Goal: Task Accomplishment & Management: Manage account settings

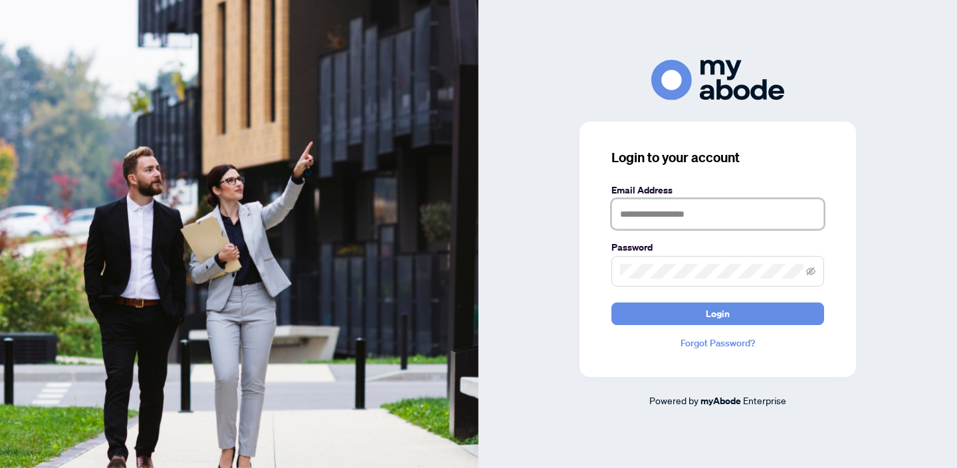
click at [720, 212] on input "text" at bounding box center [718, 214] width 213 height 31
paste input "**********"
type input "**********"
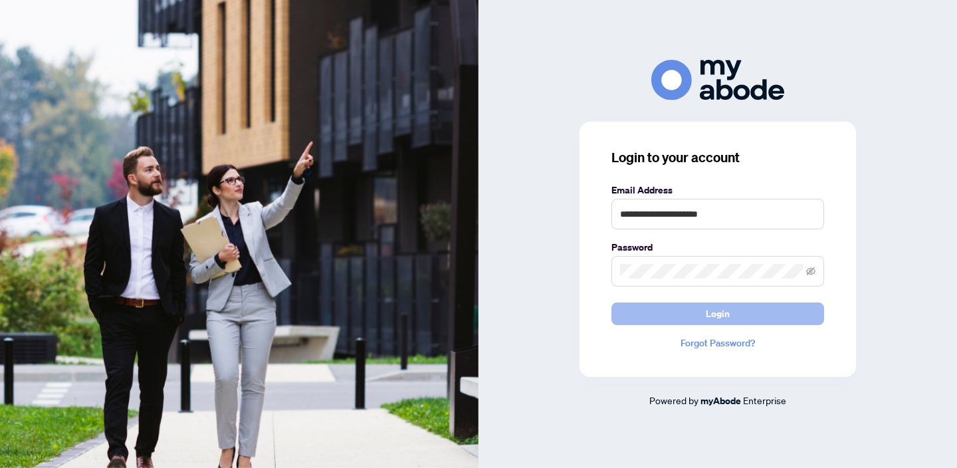
click at [735, 311] on button "Login" at bounding box center [718, 314] width 213 height 23
